Goal: Check status

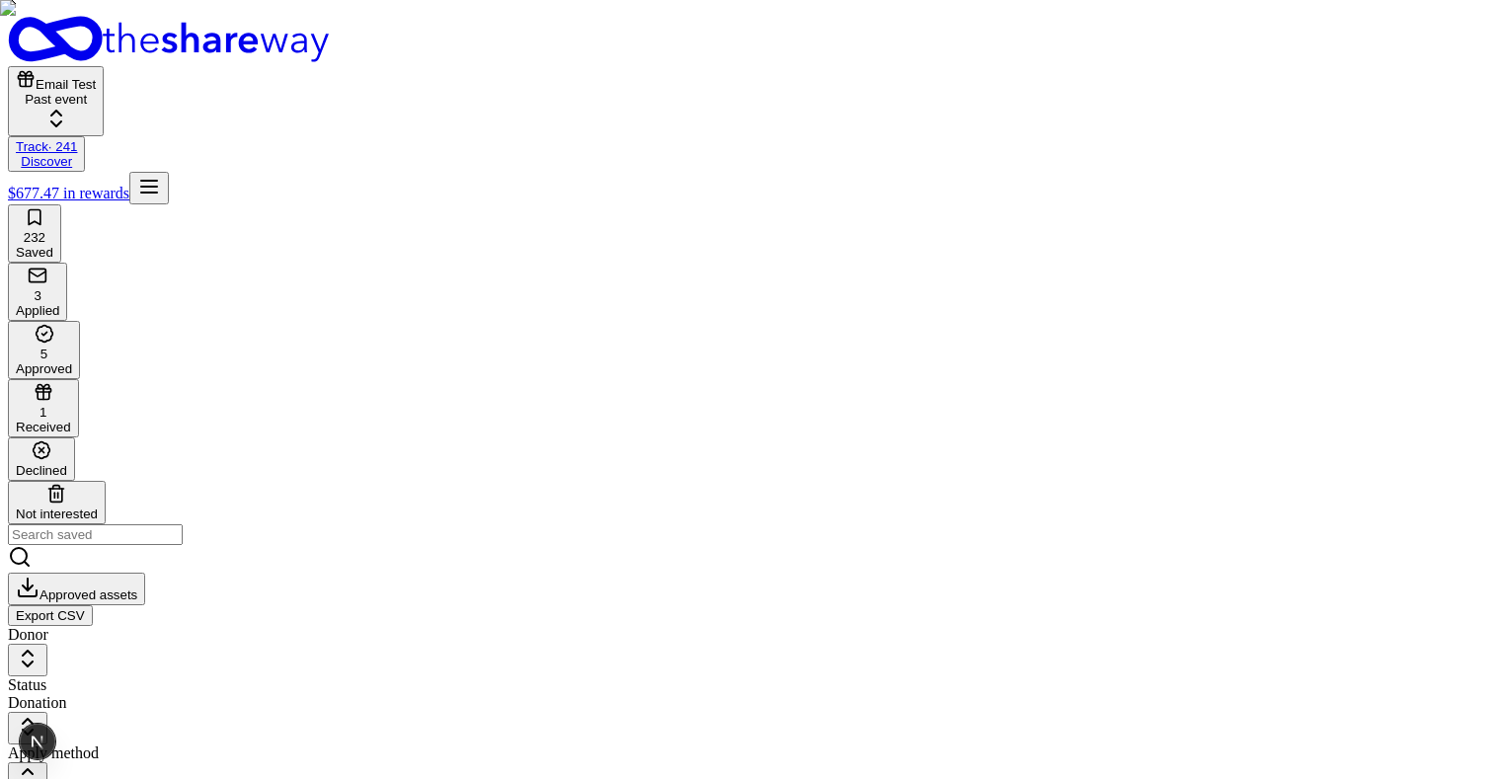
click at [46, 269] on rect "button" at bounding box center [38, 275] width 17 height 13
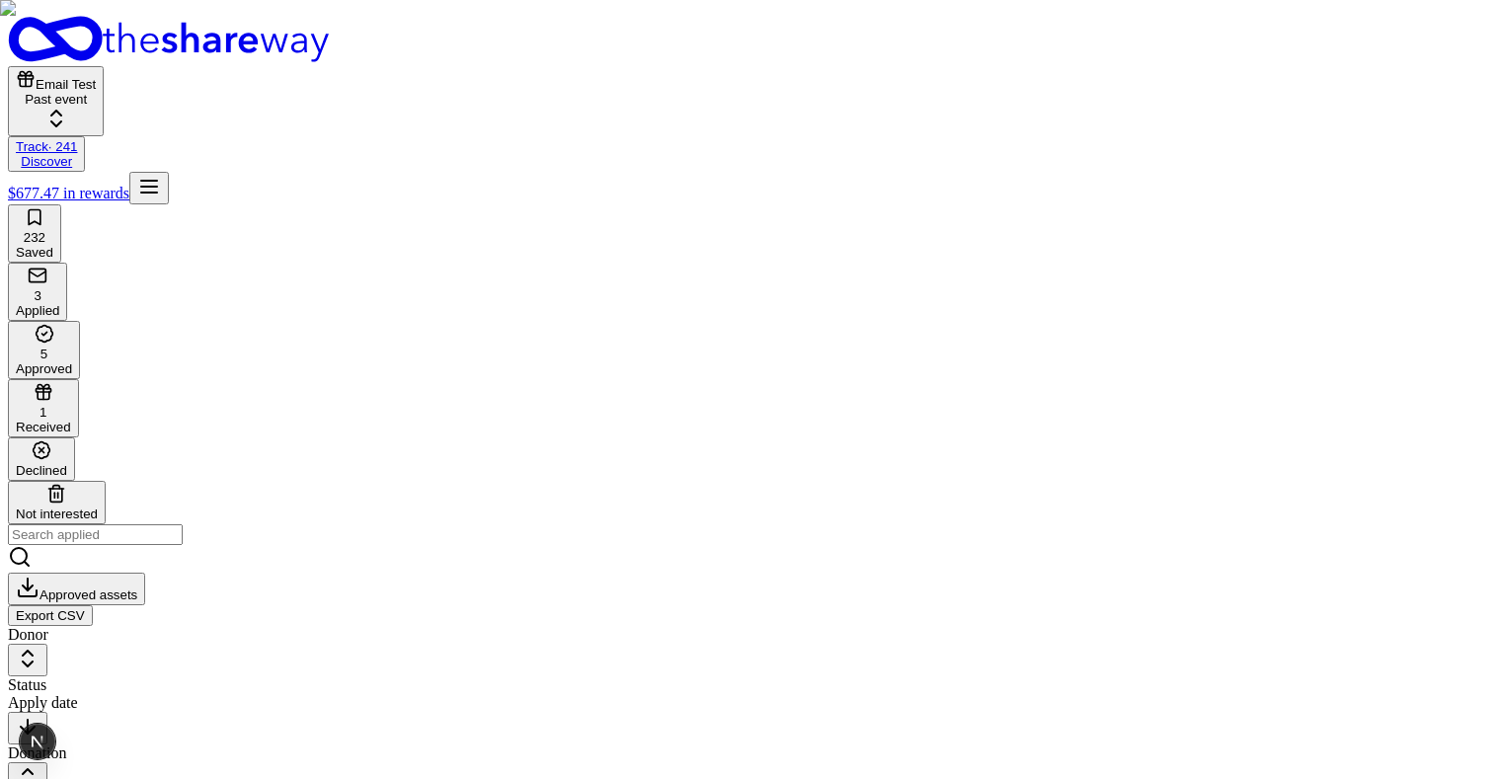
click at [96, 92] on div "Past event" at bounding box center [56, 99] width 80 height 15
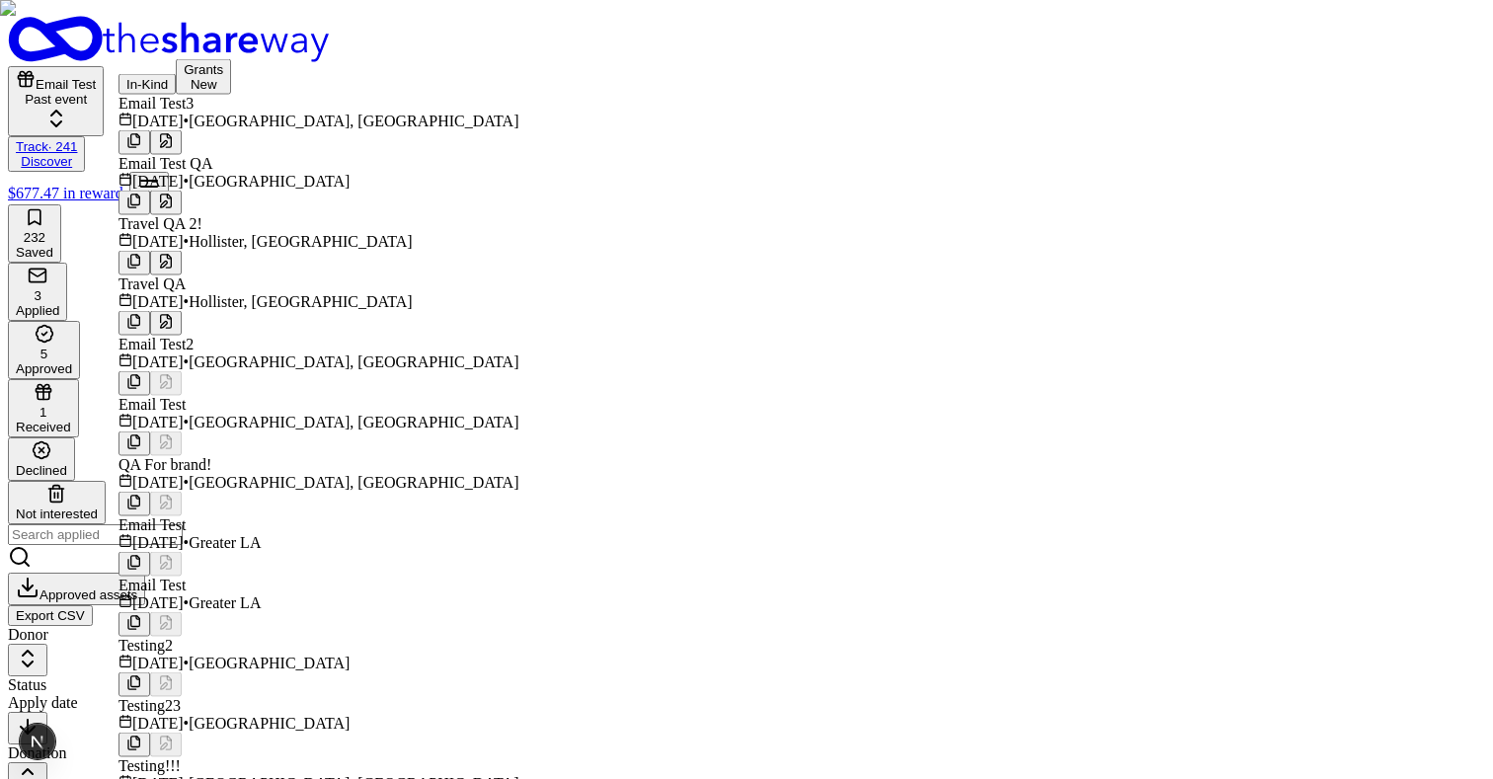
click at [190, 173] on div "Email Test QA" at bounding box center [319, 164] width 400 height 18
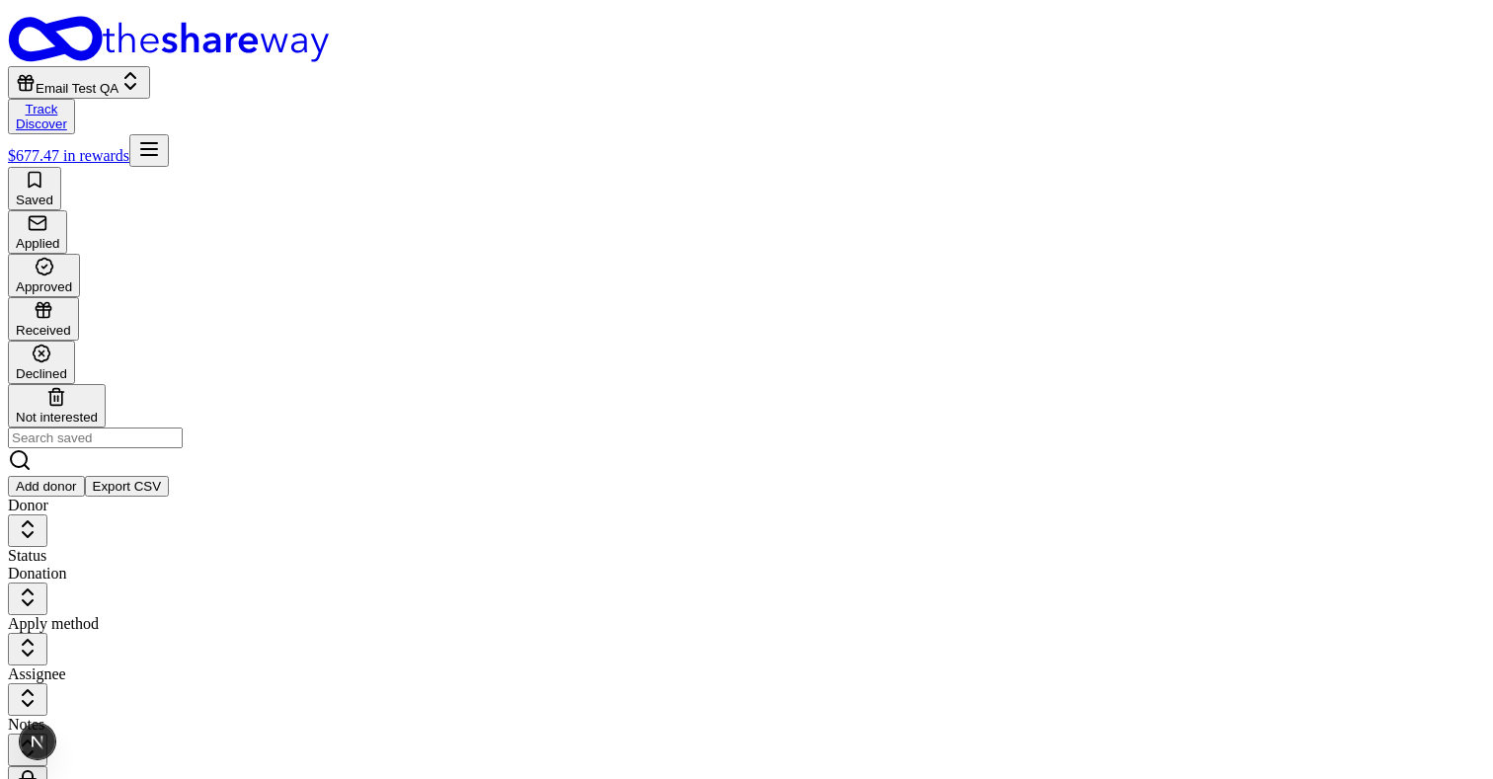
click at [107, 167] on div "Saved Applied Approved Received Declined Not interested" at bounding box center [747, 297] width 1478 height 261
click at [59, 213] on div "Applied" at bounding box center [37, 232] width 43 height 38
click at [130, 167] on div "Saved Applied Approved Received Declined Not interested" at bounding box center [747, 297] width 1478 height 261
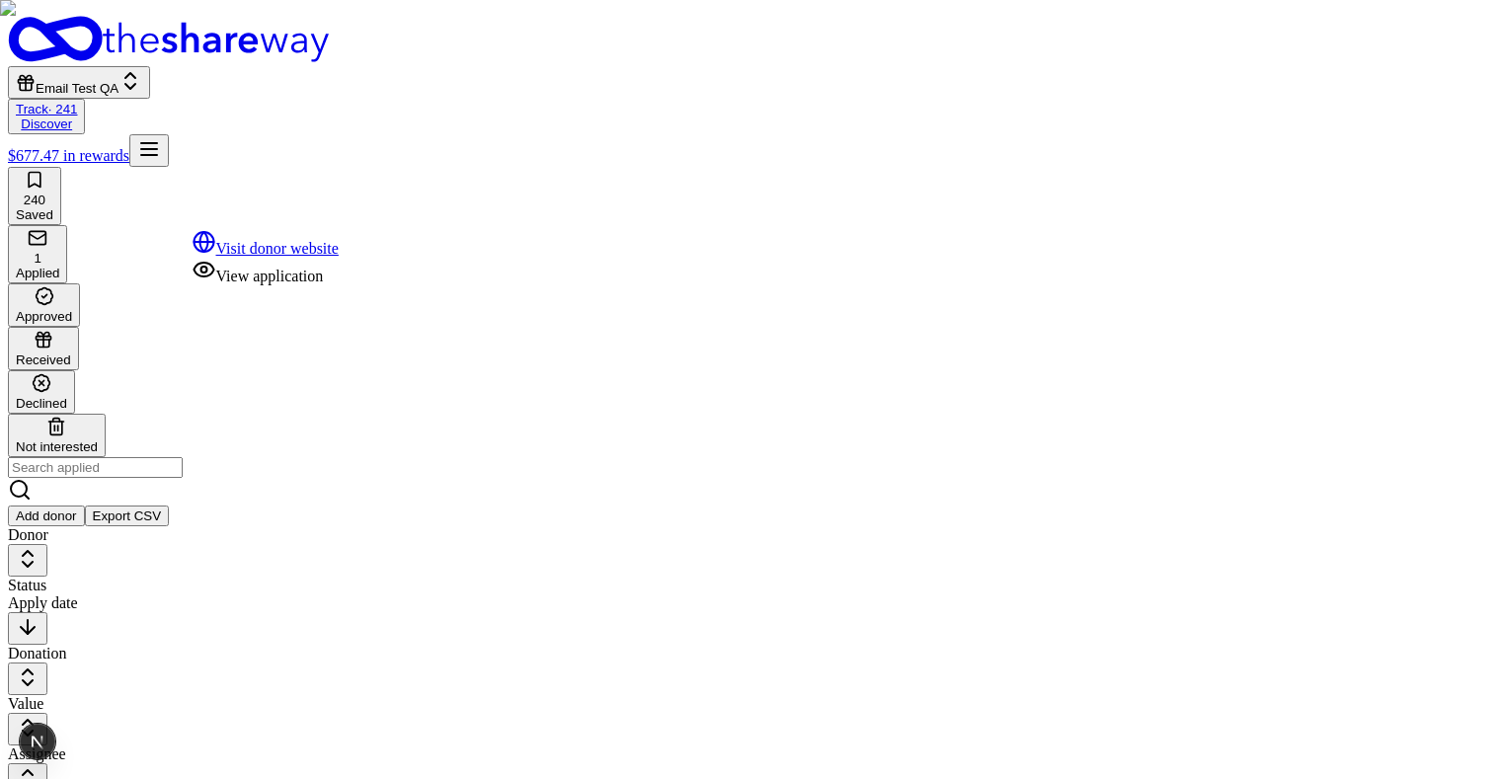
click at [311, 285] on div "View application" at bounding box center [266, 272] width 146 height 28
click at [150, 66] on button "Email Test QA" at bounding box center [79, 82] width 142 height 33
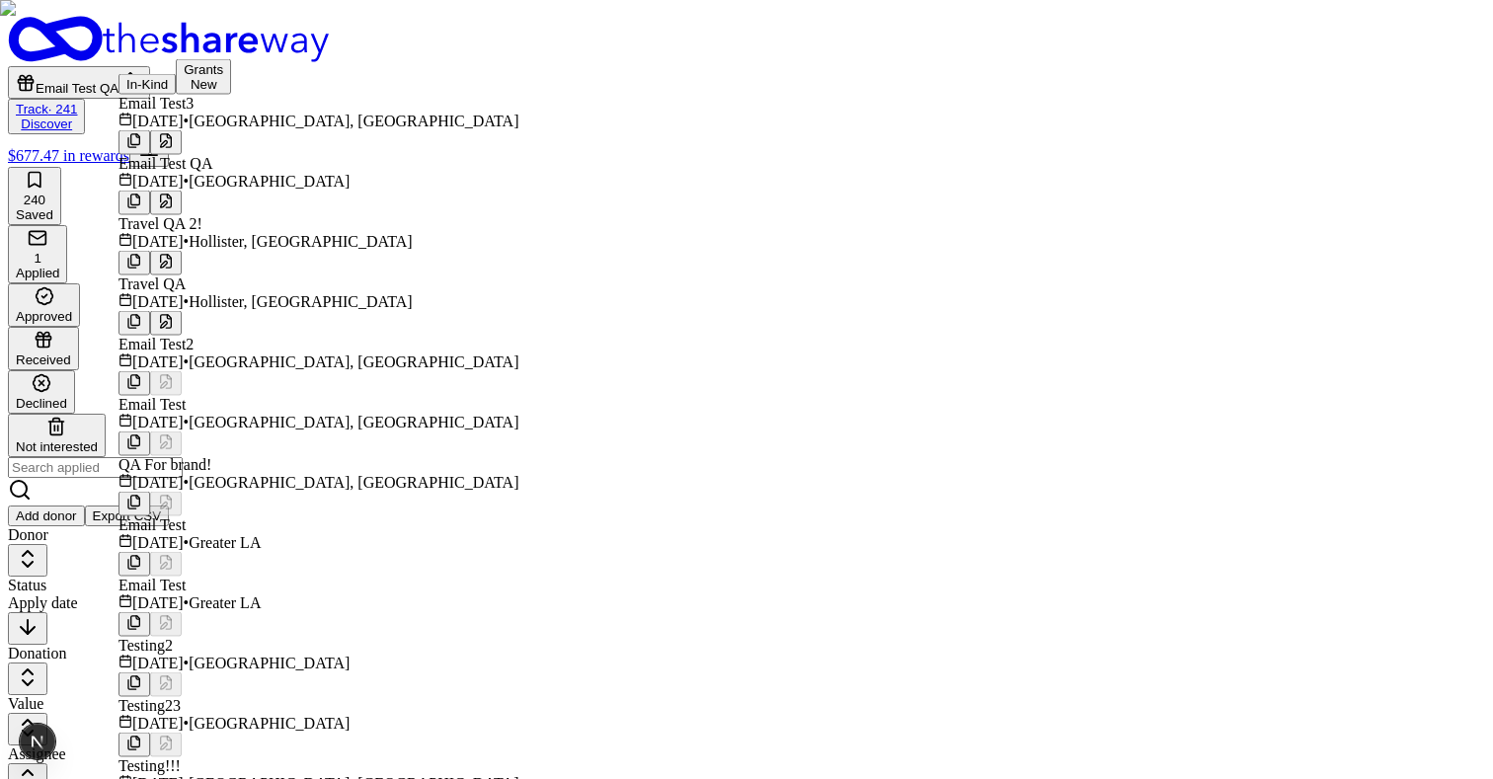
click at [260, 233] on div "Travel QA 2!" at bounding box center [319, 224] width 400 height 18
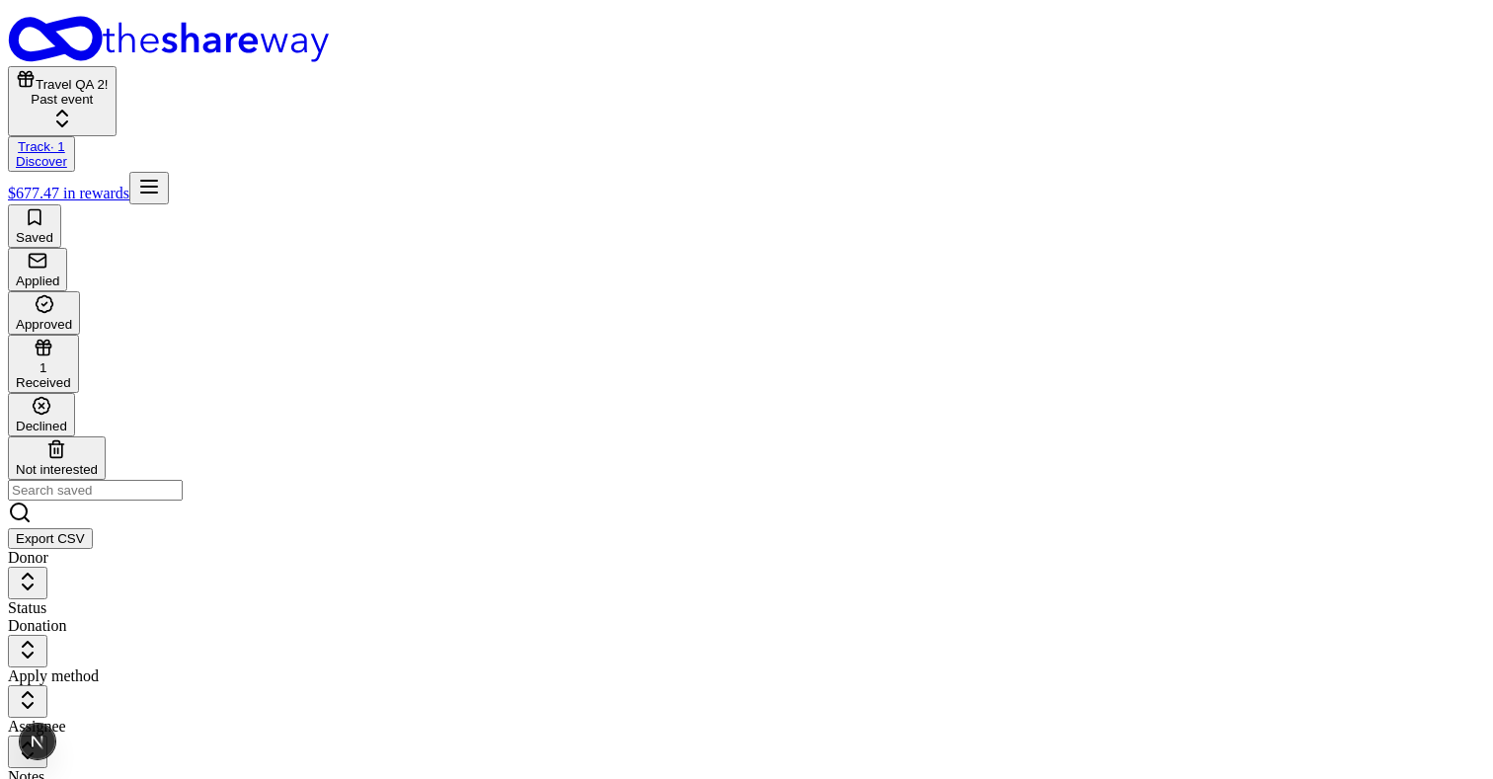
click at [71, 375] on div "Received" at bounding box center [43, 382] width 55 height 15
click at [314, 313] on div "View application" at bounding box center [266, 299] width 146 height 28
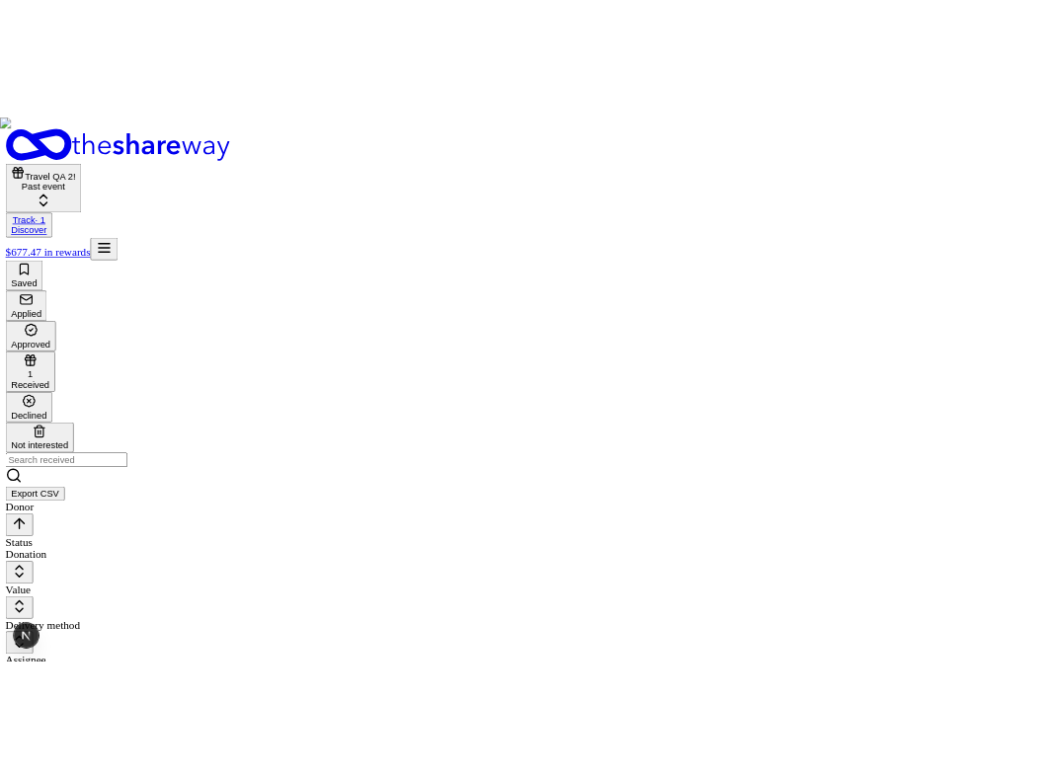
scroll to position [112, 0]
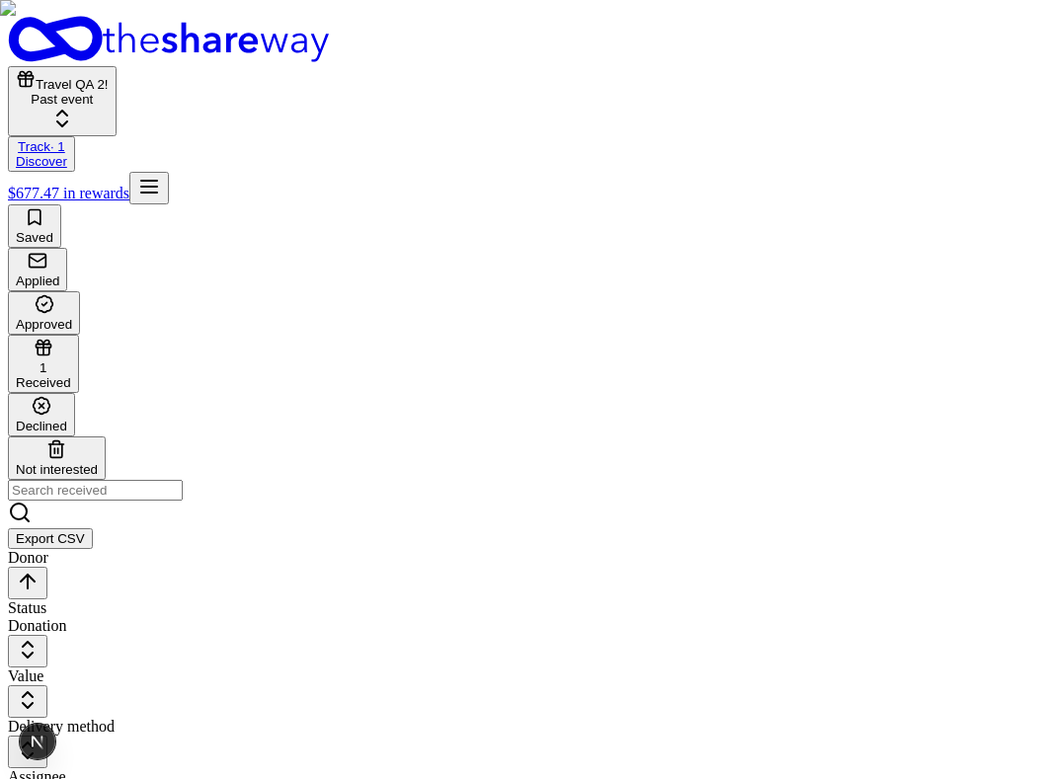
click at [291, 313] on div "View application" at bounding box center [250, 299] width 146 height 28
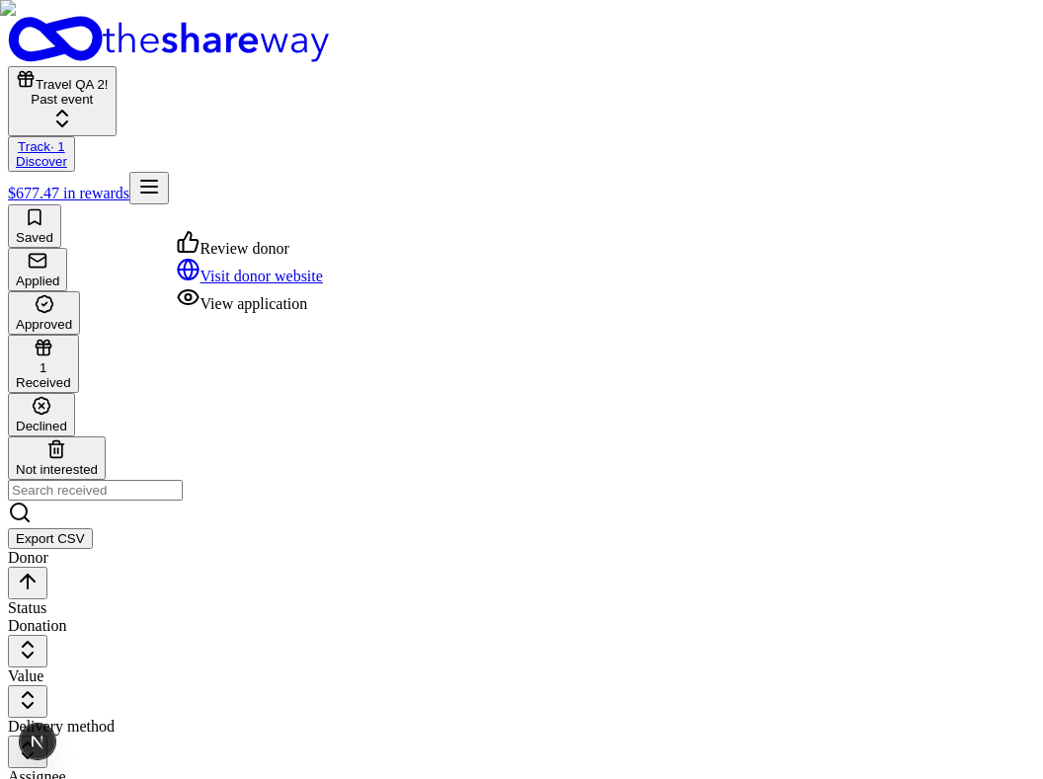
click at [310, 313] on div "View application" at bounding box center [250, 299] width 146 height 28
